Goal: Navigation & Orientation: Understand site structure

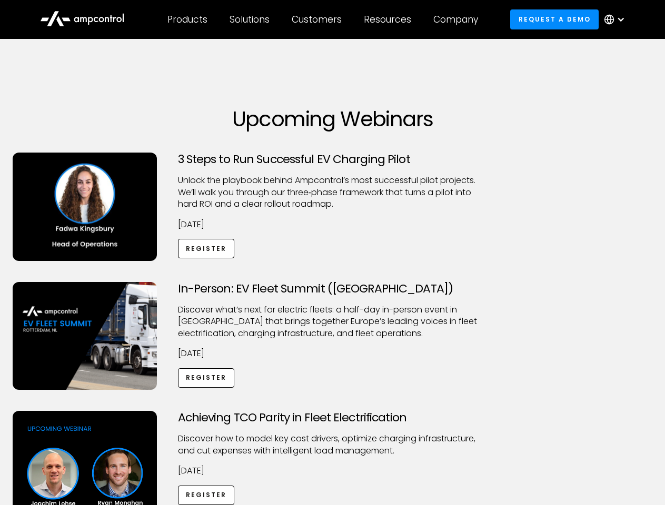
click at [324, 19] on div "Customers" at bounding box center [317, 20] width 50 height 12
click at [187, 19] on div "Products" at bounding box center [187, 20] width 40 height 12
click at [250, 19] on div "Solutions" at bounding box center [250, 20] width 40 height 12
click at [319, 19] on div "Customers" at bounding box center [317, 20] width 50 height 12
click at [390, 19] on div "Resources" at bounding box center [387, 20] width 47 height 12
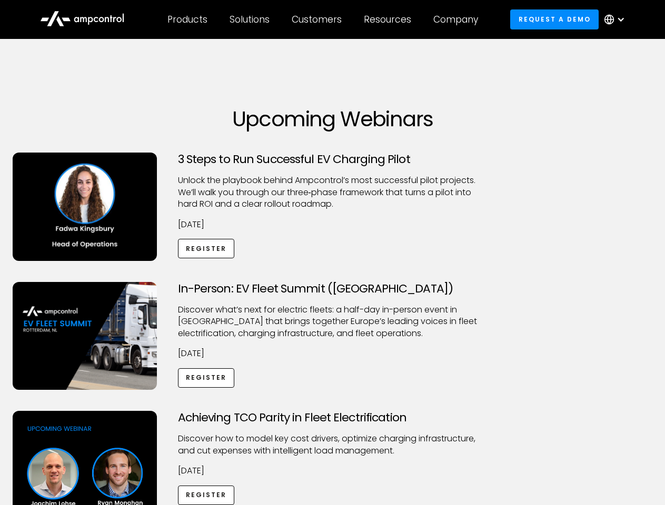
click at [459, 19] on div "Company" at bounding box center [455, 20] width 45 height 12
click at [617, 19] on div at bounding box center [621, 19] width 8 height 8
